Goal: Task Accomplishment & Management: Manage account settings

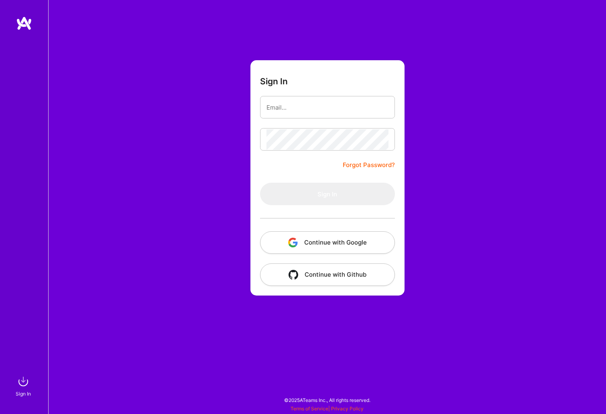
click at [350, 246] on button "Continue with Google" at bounding box center [327, 242] width 135 height 22
click at [283, 112] on input "email" at bounding box center [328, 107] width 122 height 20
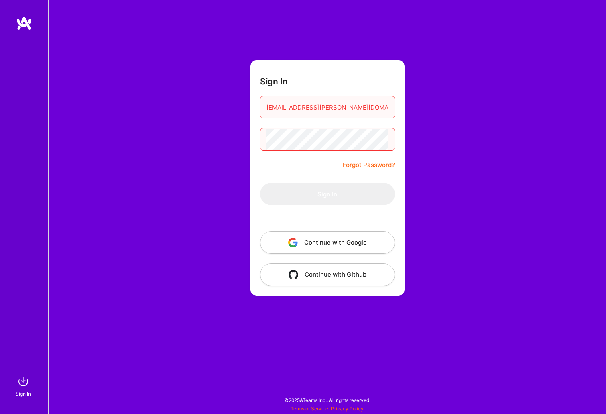
type input "[EMAIL_ADDRESS][PERSON_NAME][DOMAIN_NAME]"
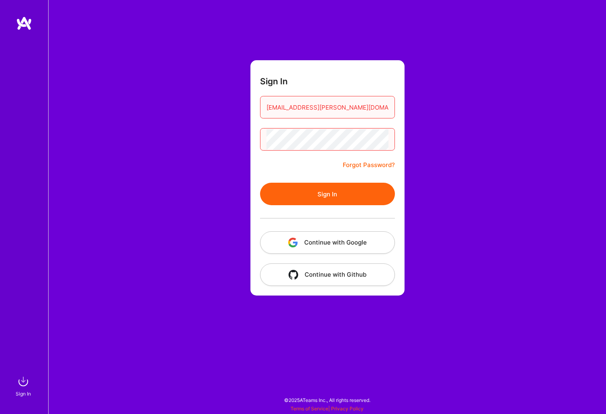
click at [324, 196] on button "Sign In" at bounding box center [327, 194] width 135 height 22
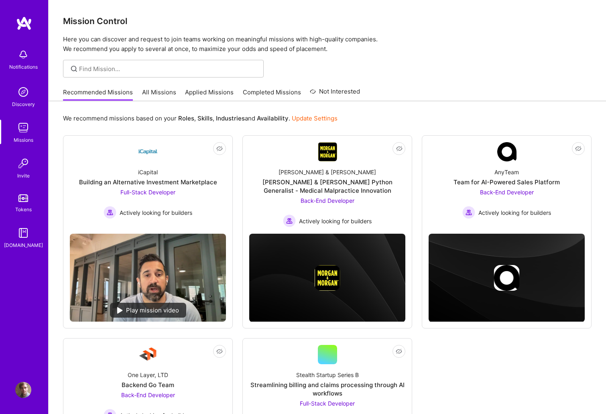
click at [30, 393] on img at bounding box center [23, 390] width 16 height 16
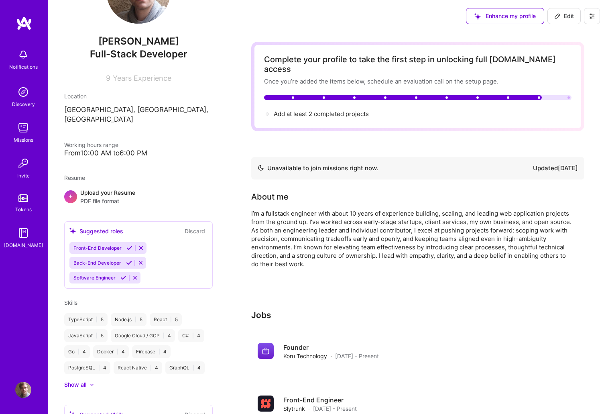
scroll to position [61, 0]
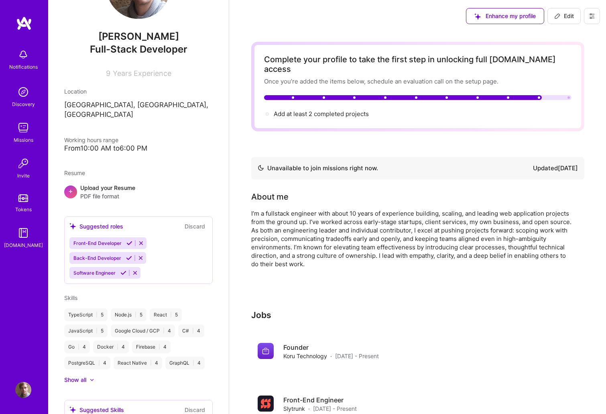
click at [111, 104] on p "San Diego, CA, USA" at bounding box center [138, 109] width 149 height 19
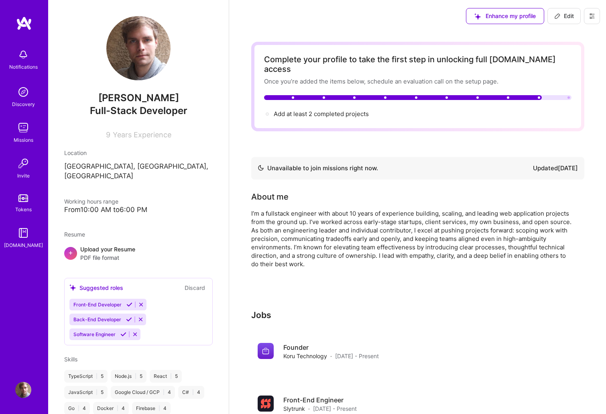
scroll to position [0, 0]
click at [569, 15] on span "Edit" at bounding box center [565, 16] width 20 height 8
select select "US"
select select "Not Available"
select select "1 Month"
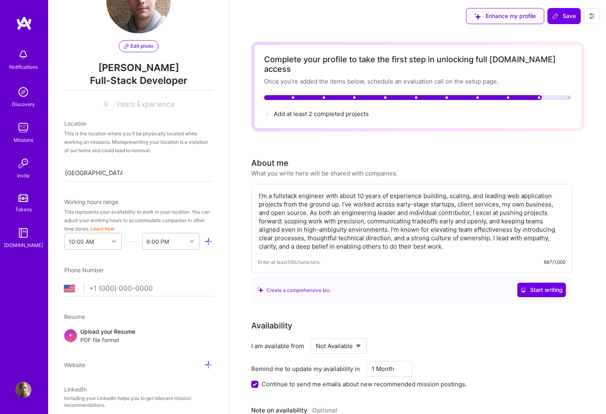
scroll to position [62, 0]
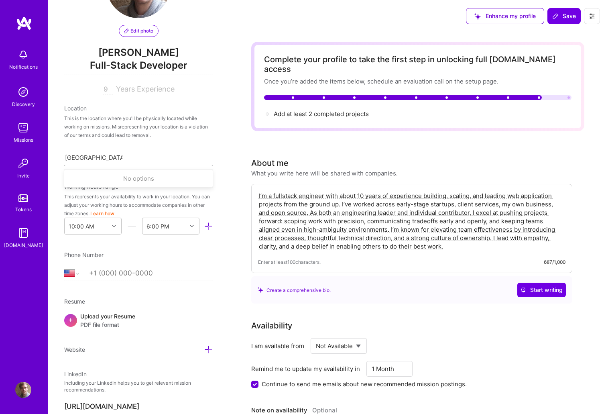
click at [106, 158] on input "San Diego, CA, USA" at bounding box center [93, 157] width 57 height 8
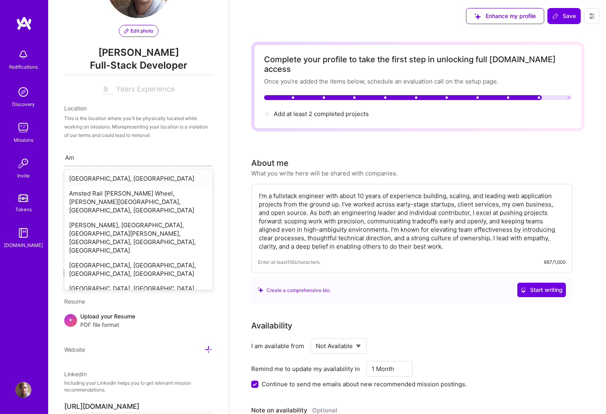
type input "A"
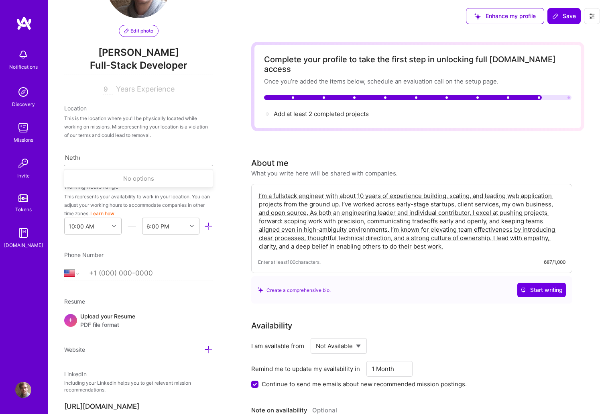
type input "Nether"
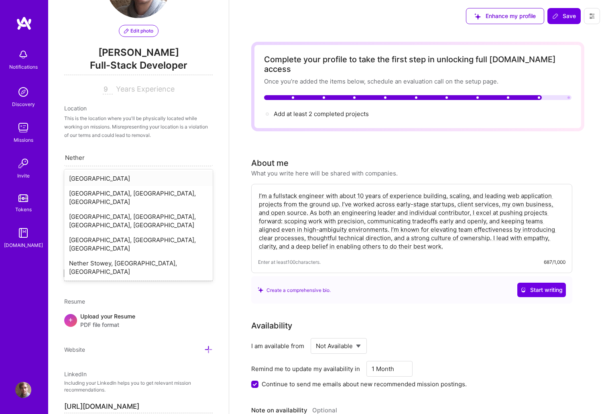
click at [123, 175] on div "[GEOGRAPHIC_DATA]" at bounding box center [138, 178] width 149 height 15
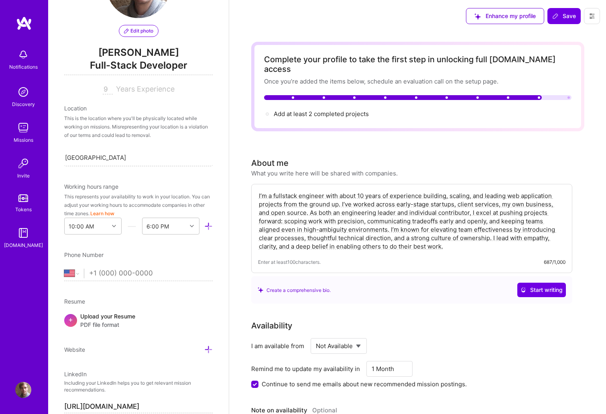
scroll to position [0, 0]
click at [107, 90] on input "9" at bounding box center [108, 90] width 10 height 10
type input "10"
click at [562, 11] on button "Save" at bounding box center [564, 16] width 33 height 16
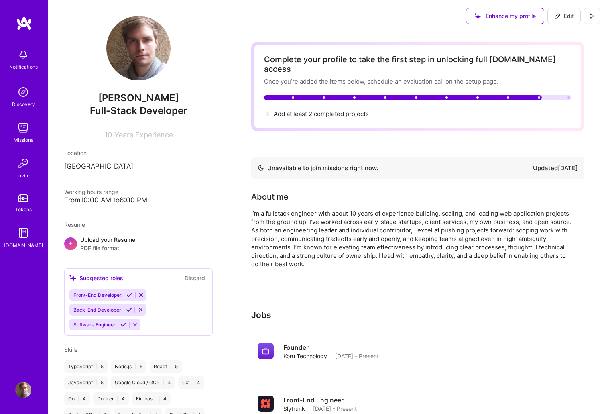
click at [558, 25] on div "Enhance my profile Edit" at bounding box center [533, 16] width 146 height 32
click at [560, 23] on button "Edit" at bounding box center [564, 16] width 33 height 16
select select "US"
select select "Not Available"
select select "1 Month"
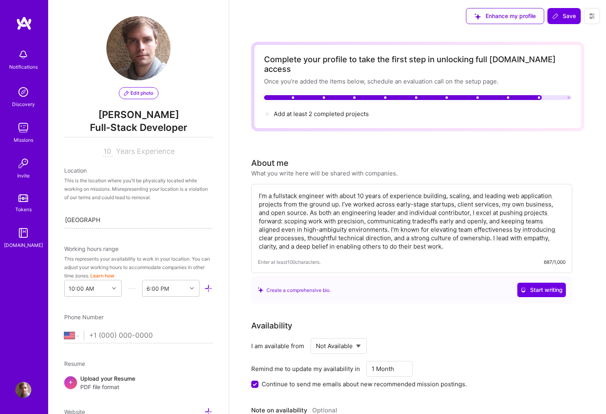
drag, startPoint x: 565, startPoint y: 14, endPoint x: 156, endPoint y: 224, distance: 459.4
click at [109, 293] on div at bounding box center [115, 288] width 12 height 16
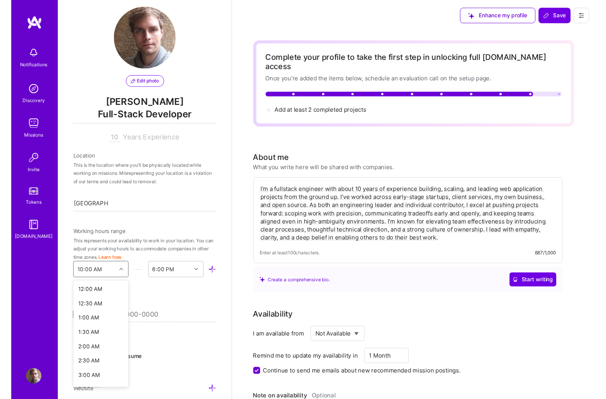
scroll to position [198, 0]
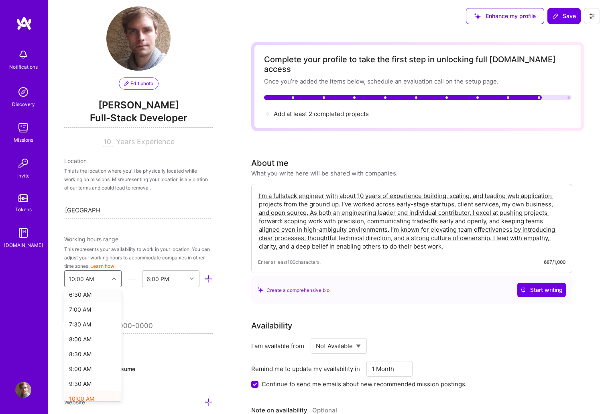
click at [112, 279] on icon at bounding box center [114, 279] width 4 height 4
click at [205, 281] on icon at bounding box center [208, 279] width 8 height 8
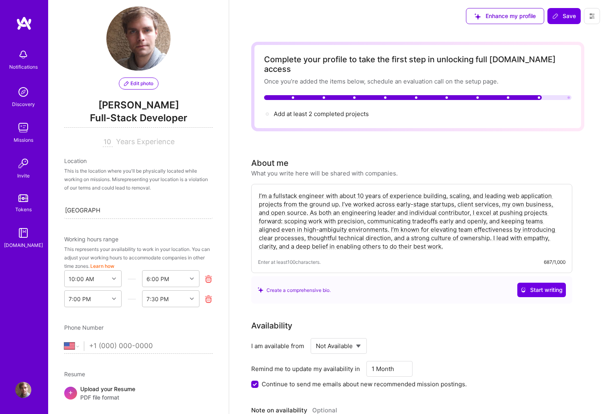
click at [210, 298] on icon at bounding box center [208, 299] width 8 height 8
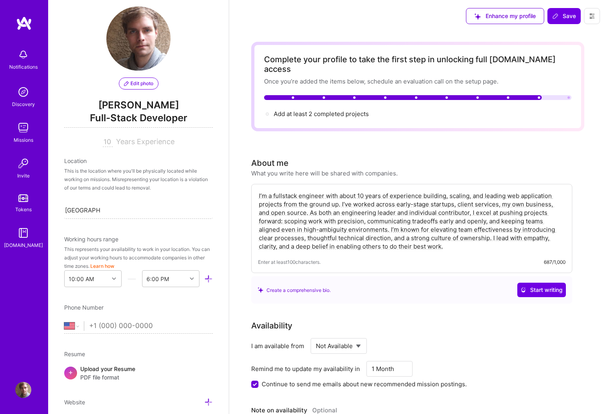
click at [109, 267] on button "Learn how" at bounding box center [102, 266] width 24 height 8
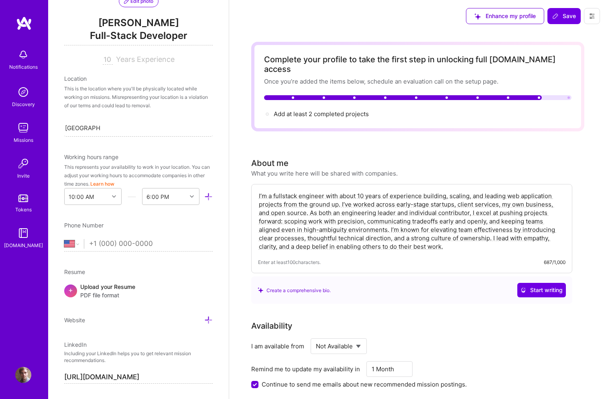
scroll to position [98, 0]
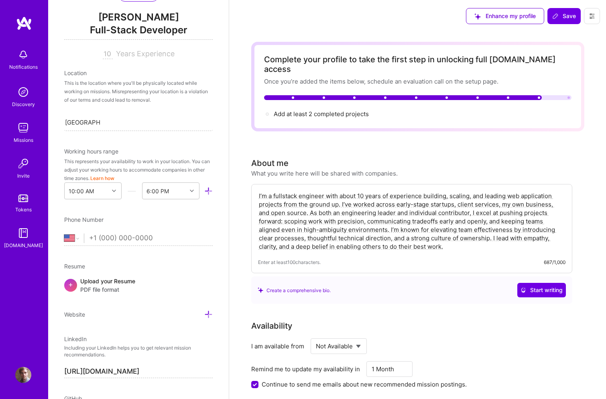
click at [120, 245] on input "tel" at bounding box center [151, 237] width 124 height 23
click at [124, 242] on input "tel" at bounding box center [151, 237] width 124 height 23
click at [112, 192] on div at bounding box center [115, 191] width 12 height 10
click at [87, 275] on div "9:00 AM" at bounding box center [92, 275] width 57 height 15
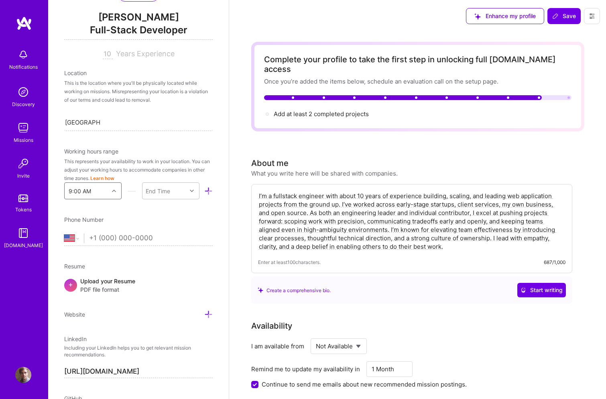
click at [113, 192] on icon at bounding box center [114, 191] width 4 height 4
click at [164, 187] on div "End Time" at bounding box center [158, 191] width 24 height 8
click at [170, 230] on div "5:00 PM" at bounding box center [170, 229] width 57 height 15
click at [138, 233] on input "tel" at bounding box center [151, 237] width 124 height 23
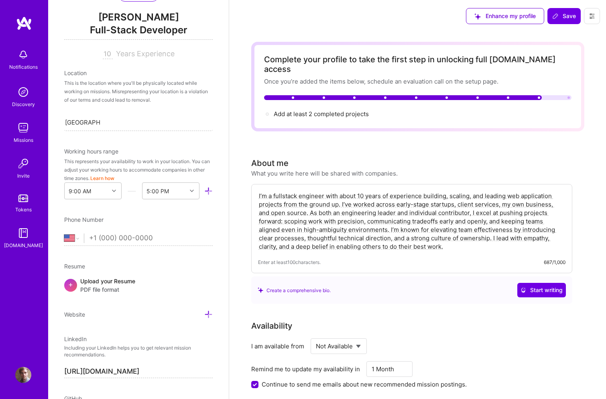
click at [138, 233] on input "tel" at bounding box center [151, 237] width 124 height 23
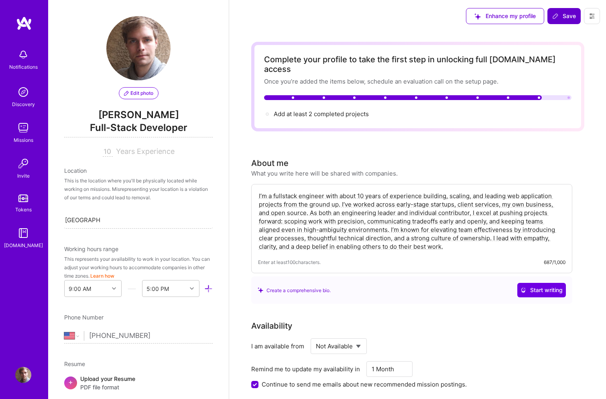
scroll to position [0, 0]
type input "(208) 971-3090"
click at [568, 18] on span "Save" at bounding box center [565, 16] width 24 height 8
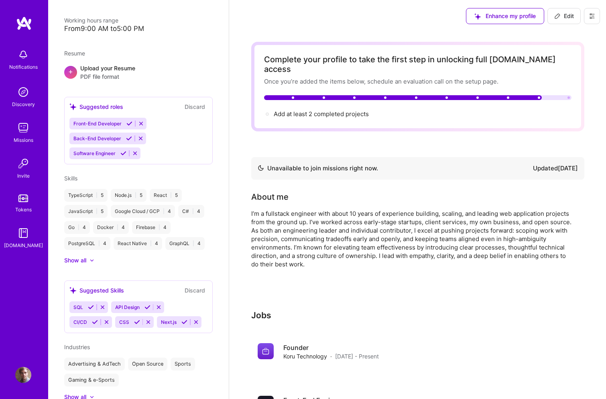
click at [28, 124] on img at bounding box center [23, 128] width 16 height 16
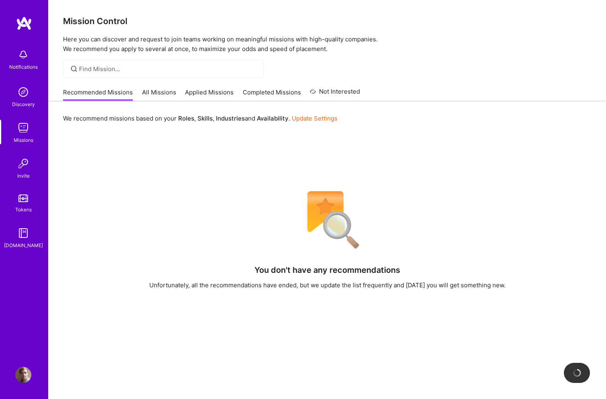
click at [28, 124] on img at bounding box center [23, 128] width 16 height 16
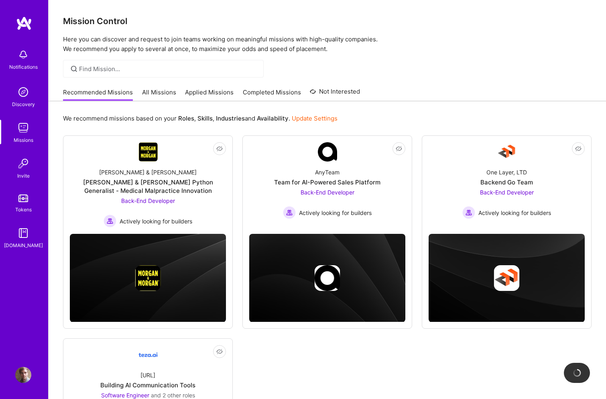
scroll to position [17, 0]
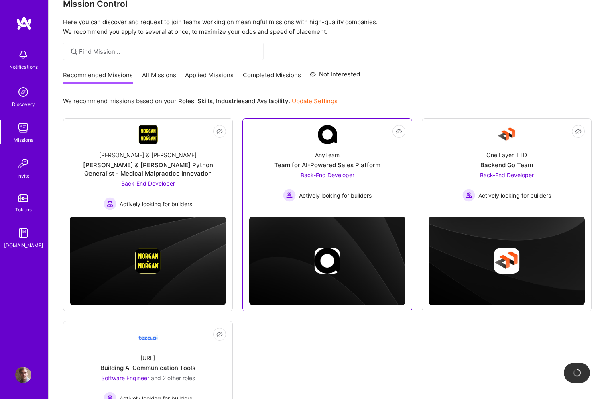
click at [337, 169] on div "AnyTeam Team for AI-Powered Sales Platform Back-End Developer Actively looking …" at bounding box center [327, 172] width 156 height 57
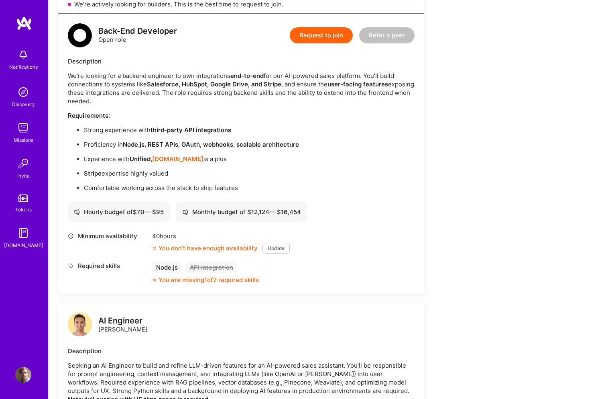
scroll to position [194, 0]
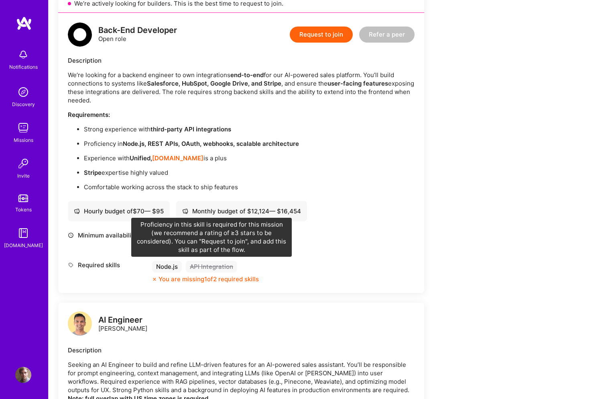
click at [216, 269] on div "API Integration" at bounding box center [211, 267] width 51 height 12
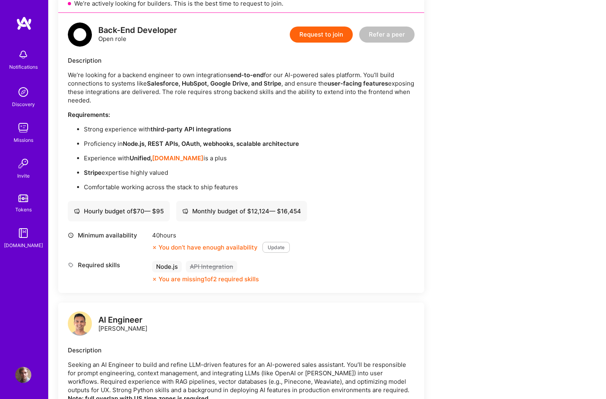
click at [269, 248] on button "Update" at bounding box center [276, 247] width 27 height 11
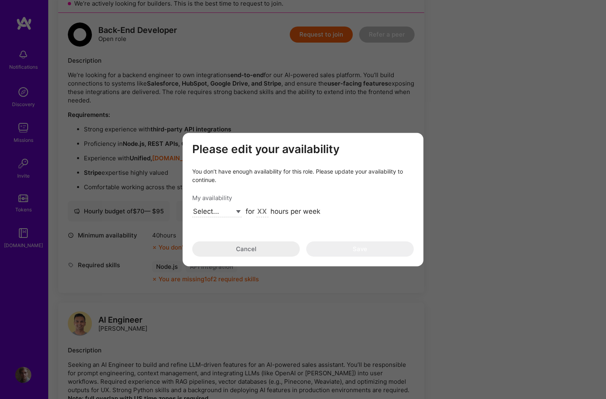
select select "Future Date"
click at [264, 207] on input "Sep 22" at bounding box center [260, 212] width 28 height 10
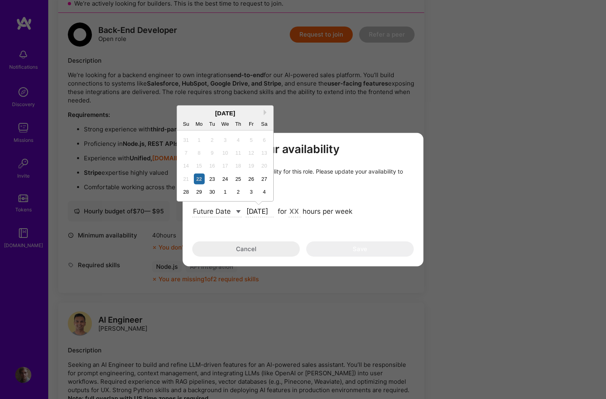
click at [250, 217] on input "Sep 22" at bounding box center [260, 212] width 28 height 10
click at [266, 210] on input "Sep 22" at bounding box center [260, 212] width 28 height 10
click at [265, 111] on button "Next Month" at bounding box center [267, 112] width 6 height 6
click at [183, 111] on button "Previous Month" at bounding box center [184, 112] width 6 height 6
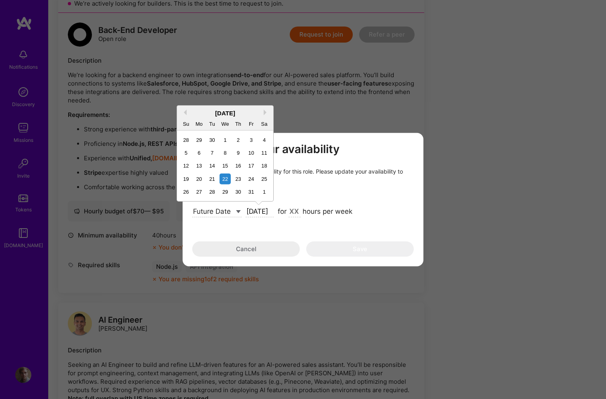
click at [262, 114] on div "October 2025" at bounding box center [225, 112] width 96 height 8
click at [265, 114] on button "Next Month" at bounding box center [267, 112] width 6 height 6
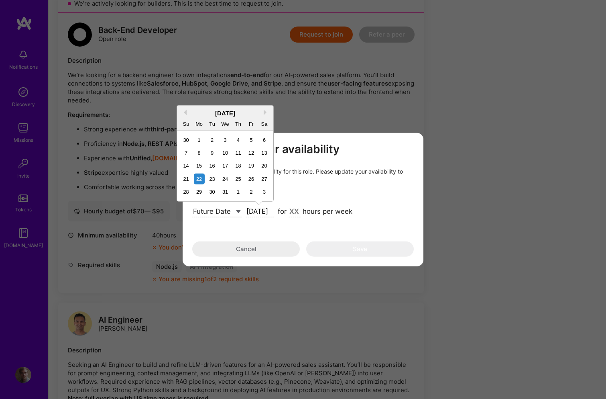
click at [266, 116] on div "December 2025" at bounding box center [225, 112] width 96 height 8
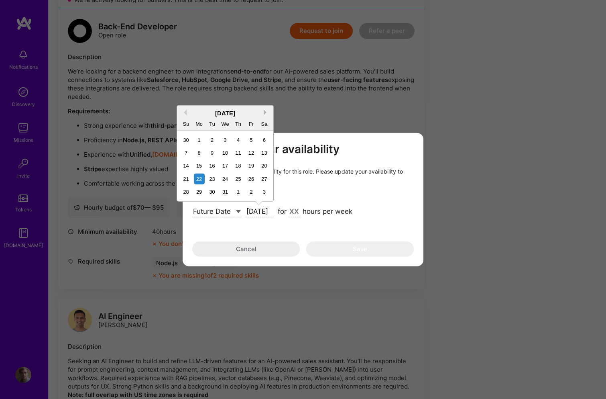
click at [267, 110] on button "Next Month" at bounding box center [267, 112] width 6 height 6
click at [238, 142] on div "1" at bounding box center [238, 139] width 11 height 11
type input "Jan 1"
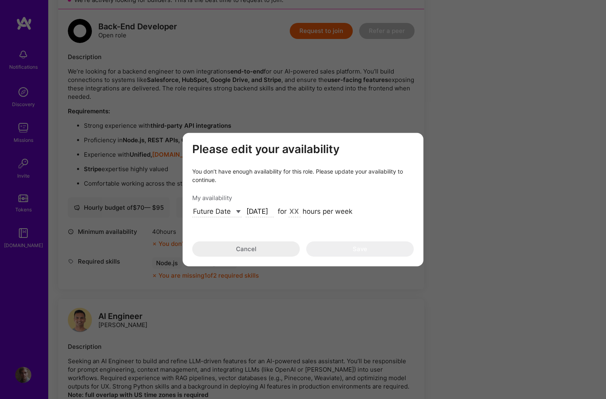
click at [289, 207] on input "modal" at bounding box center [295, 212] width 12 height 10
click at [293, 211] on input "modal" at bounding box center [295, 212] width 12 height 10
click at [259, 247] on button "Cancel" at bounding box center [246, 248] width 108 height 15
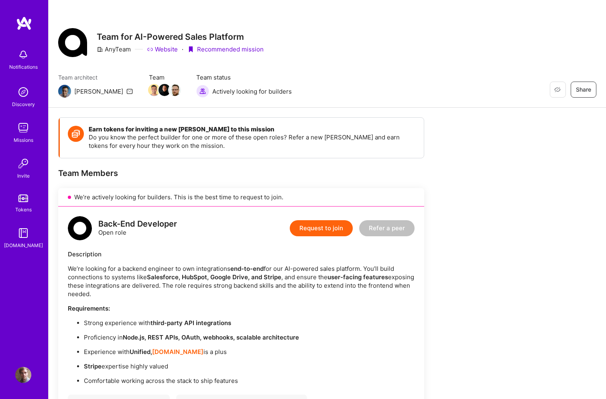
scroll to position [0, 0]
click at [171, 351] on strong "Merge.dev" at bounding box center [177, 352] width 51 height 8
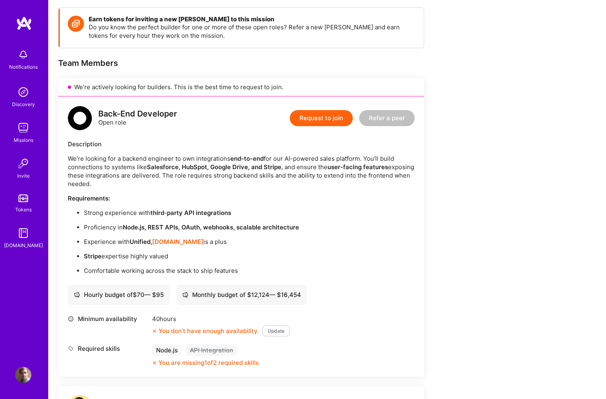
scroll to position [110, 0]
click at [26, 131] on img at bounding box center [23, 128] width 16 height 16
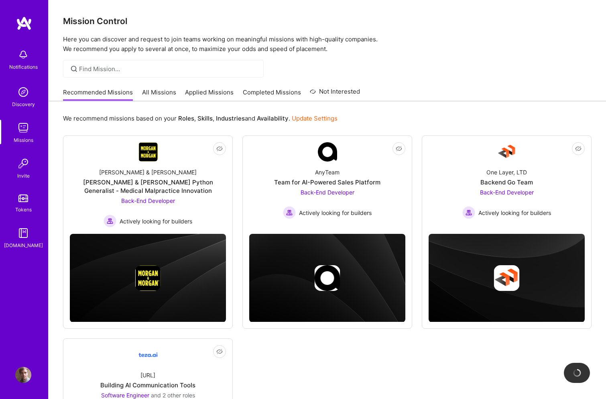
click at [321, 119] on link "Update Settings" at bounding box center [315, 118] width 46 height 8
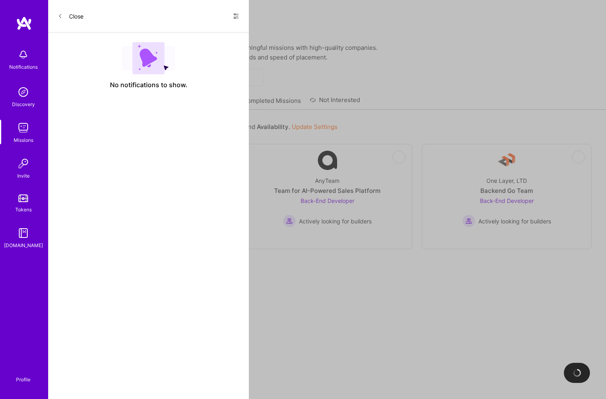
select select "US"
select select "Not Available"
select select "1 Month"
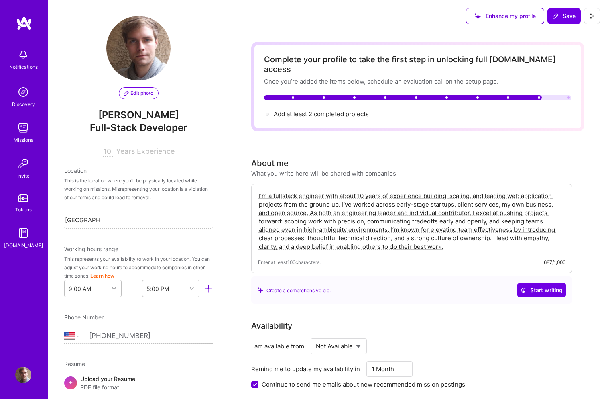
click at [372, 214] on textarea "I’m a fullstack engineer with about 10 years of experience building, scaling, a…" at bounding box center [412, 221] width 308 height 61
click at [408, 196] on textarea "I’m a fullstack engineer with about 10 years of experience building, scaling, a…" at bounding box center [412, 221] width 308 height 61
click at [445, 192] on textarea "I’m a fullstack engineer with about 10 years of experience building, scaling, a…" at bounding box center [412, 221] width 308 height 61
click at [460, 219] on textarea "I’m a fullstack engineer with about 10 years of experience building, scaling, a…" at bounding box center [412, 221] width 308 height 61
click at [368, 191] on textarea "I’m a fullstack engineer with about 10 years of experience building, scaling, a…" at bounding box center [412, 221] width 308 height 61
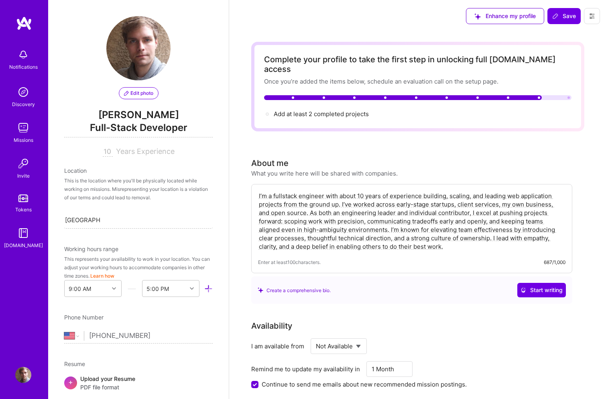
click at [367, 208] on textarea "I’m a fullstack engineer with about 10 years of experience building, scaling, a…" at bounding box center [412, 221] width 308 height 61
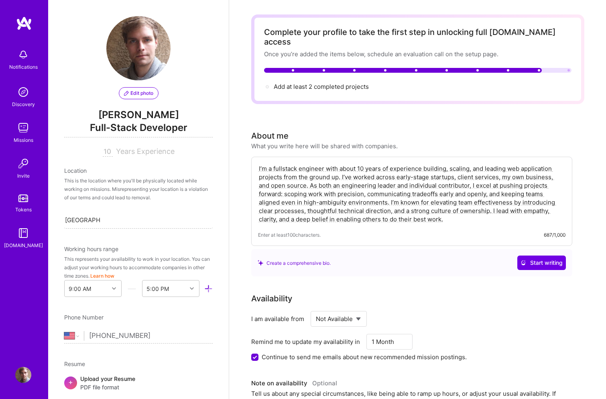
scroll to position [28, 0]
click at [502, 216] on div "I’m a fullstack engineer with about 10 years of experience building, scaling, a…" at bounding box center [411, 200] width 321 height 89
click at [412, 179] on textarea "I’m a fullstack engineer with about 10 years of experience building, scaling, a…" at bounding box center [412, 193] width 308 height 61
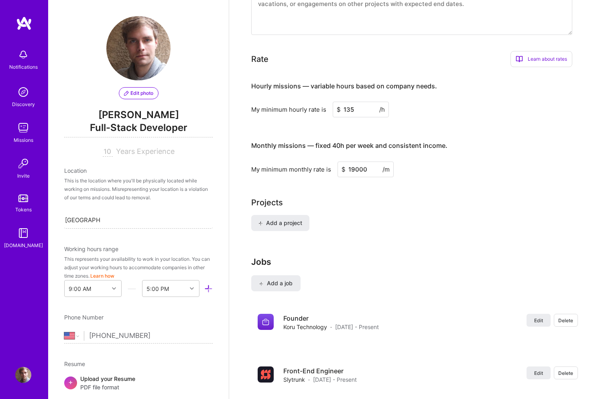
scroll to position [454, 0]
click at [293, 202] on div "Projects Add a project" at bounding box center [417, 218] width 333 height 44
click at [293, 219] on span "Add a project" at bounding box center [280, 223] width 44 height 8
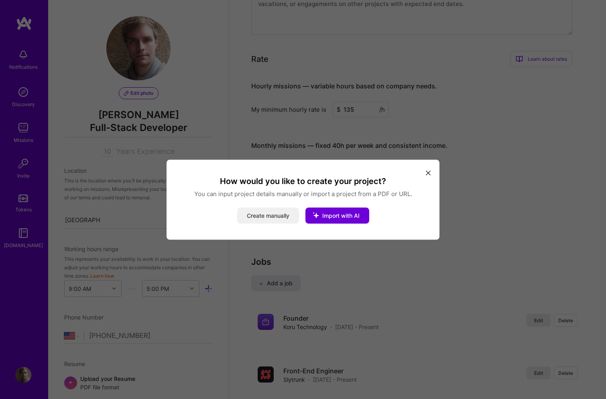
click at [272, 216] on button "Create manually" at bounding box center [268, 215] width 62 height 16
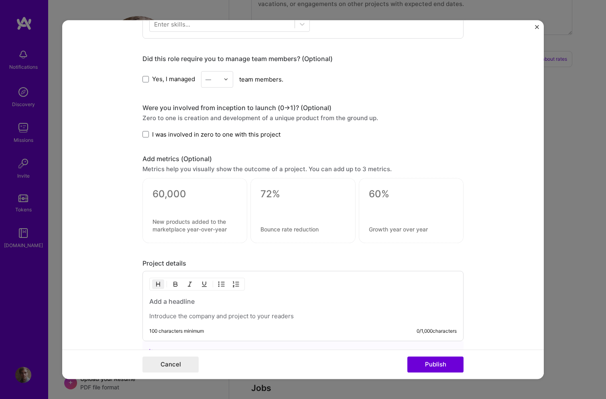
scroll to position [397, 0]
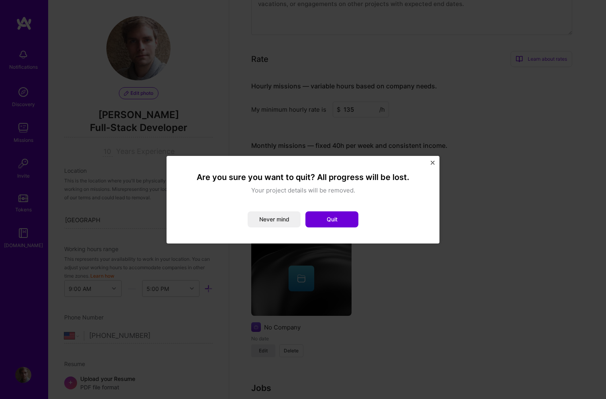
click at [400, 92] on div "Are you sure you want to quit? All progress will be lost. Your project details …" at bounding box center [303, 199] width 606 height 399
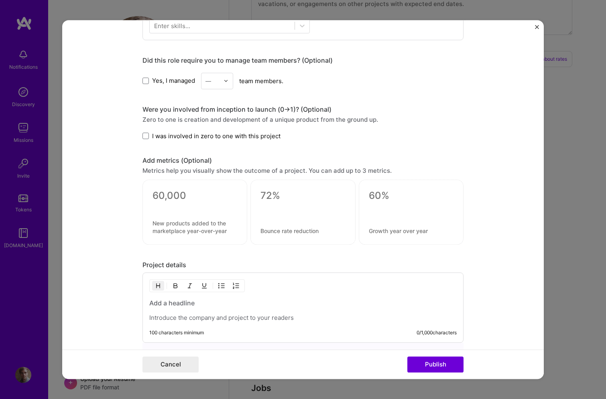
click at [544, 26] on form "Project title Company Project industry Industry Project Link (Optional) Drag an…" at bounding box center [303, 199] width 482 height 359
click at [539, 26] on form "Project title Company Project industry Industry Project Link (Optional) Drag an…" at bounding box center [303, 199] width 482 height 359
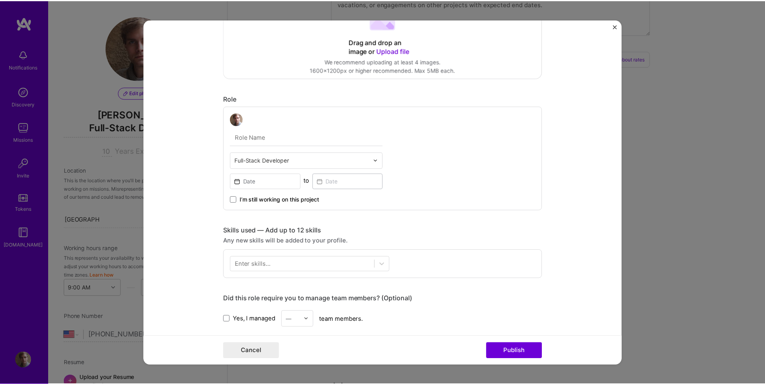
scroll to position [0, 0]
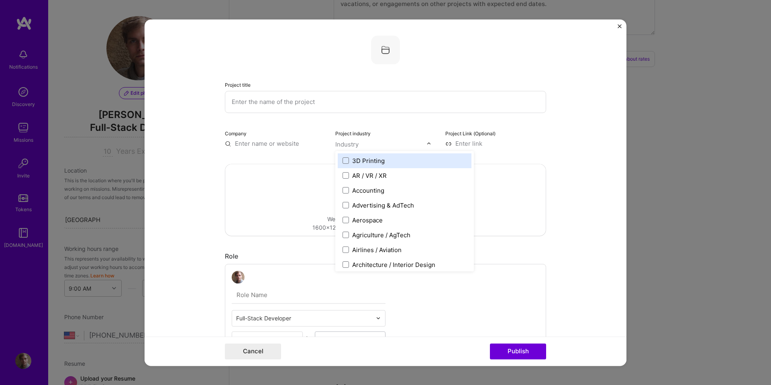
click at [386, 144] on input "text" at bounding box center [381, 144] width 92 height 8
click at [396, 151] on div "3D Printing AR / VR / XR Accounting Advertising & AdTech Aerospace Agriculture …" at bounding box center [404, 211] width 139 height 120
click at [402, 134] on div "Project industry option 3D Printing focused, 1 of 120. 120 results available. U…" at bounding box center [385, 138] width 101 height 19
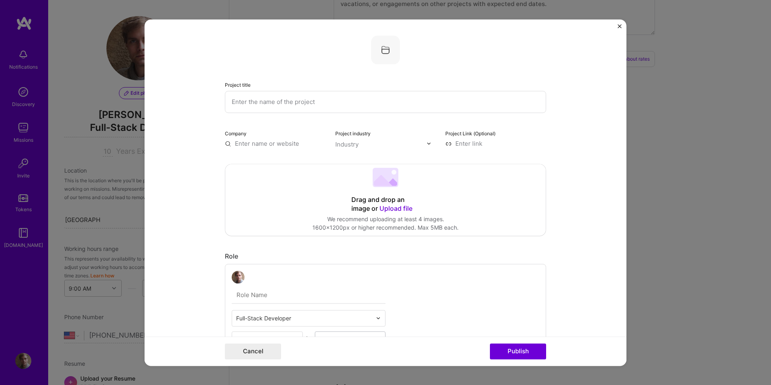
click at [368, 43] on div at bounding box center [385, 49] width 321 height 29
click at [287, 97] on input "text" at bounding box center [385, 102] width 321 height 22
click at [606, 55] on div "Project title Company Project industry Industry Project Link (Optional) Drag an…" at bounding box center [385, 192] width 771 height 385
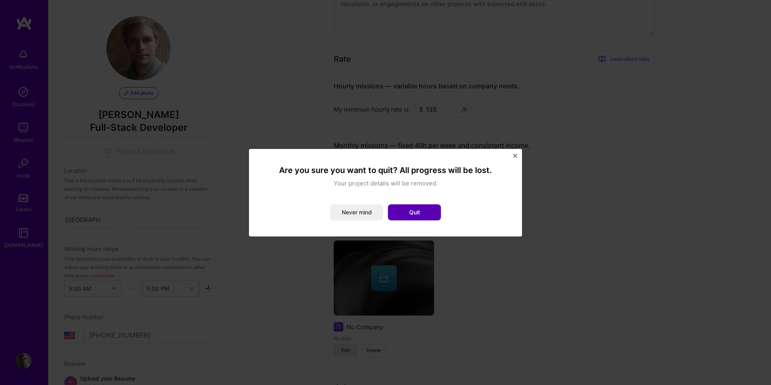
click at [410, 208] on button "Quit" at bounding box center [414, 212] width 53 height 16
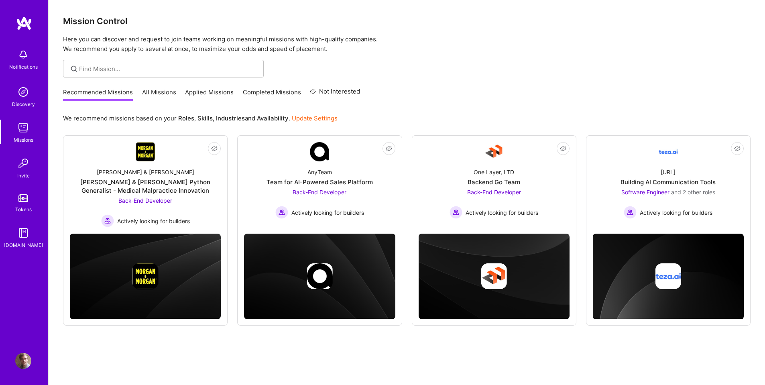
click at [169, 92] on link "All Missions" at bounding box center [159, 94] width 34 height 13
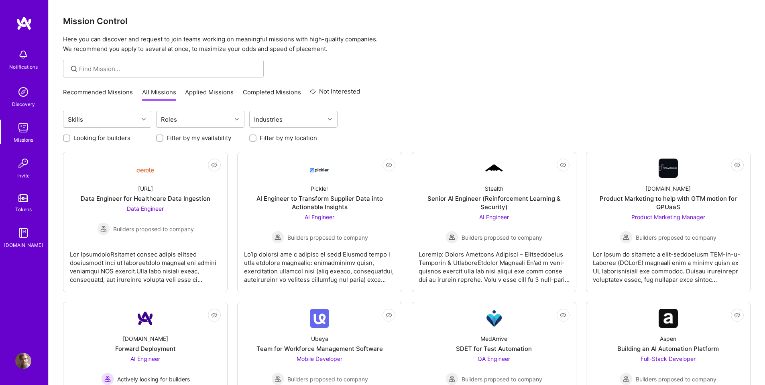
click at [108, 90] on link "Recommended Missions" at bounding box center [98, 94] width 70 height 13
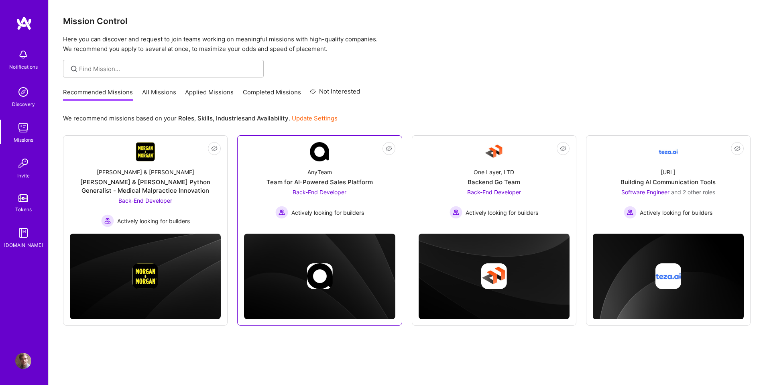
scroll to position [24, 0]
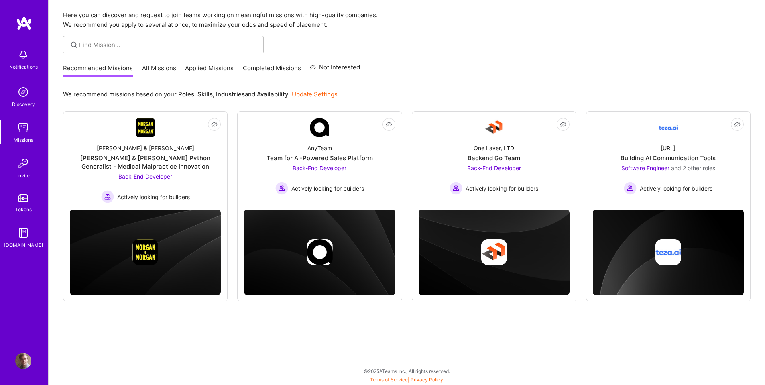
click at [31, 363] on link "Profile" at bounding box center [23, 361] width 20 height 16
